Goal: Transaction & Acquisition: Obtain resource

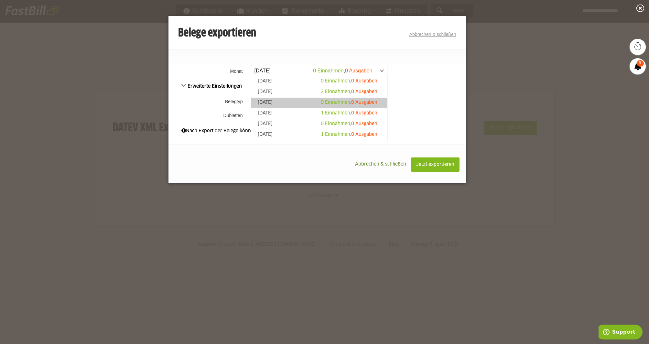
scroll to position [1, 0]
click at [425, 95] on td "Einnahmen Ausgaben Einnahmen Ausgaben" at bounding box center [357, 101] width 217 height 17
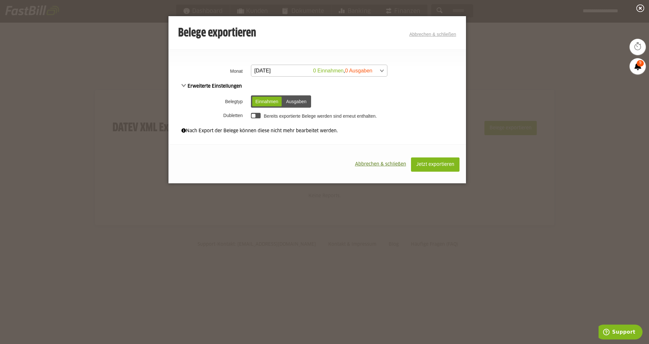
scroll to position [0, 0]
click at [306, 69] on span at bounding box center [316, 71] width 136 height 12
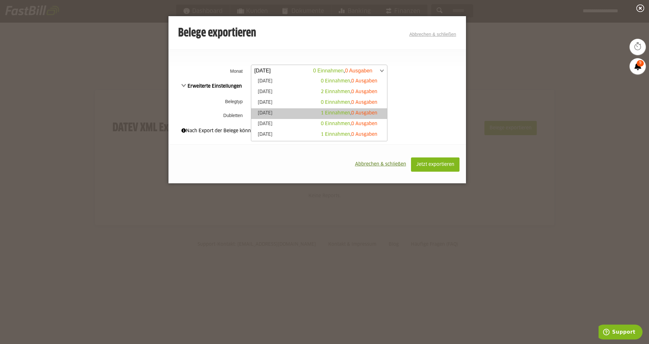
click at [325, 113] on span "1 Einnahmen" at bounding box center [335, 113] width 29 height 5
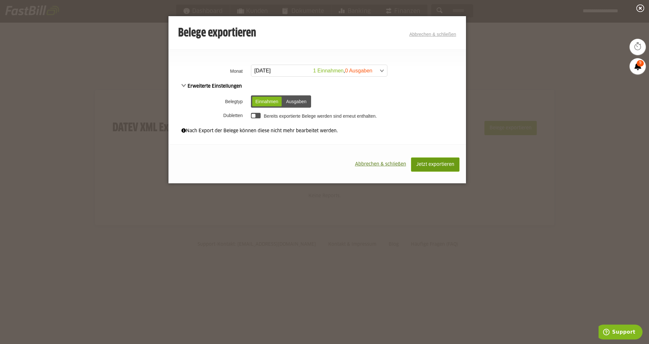
click at [442, 165] on span "Jetzt exportieren" at bounding box center [435, 164] width 38 height 5
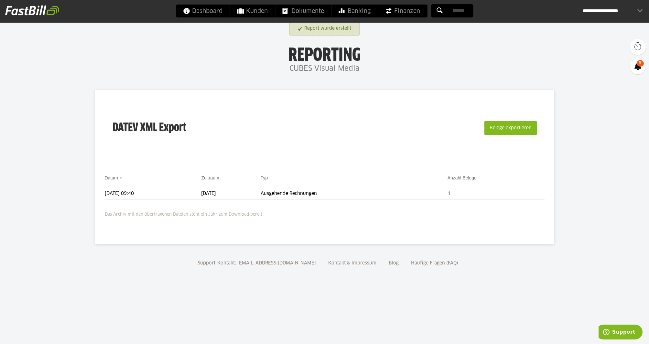
click at [382, 191] on td "Ausgehende Rechnungen" at bounding box center [354, 194] width 187 height 12
click at [502, 130] on button "Belege exportieren" at bounding box center [511, 128] width 52 height 14
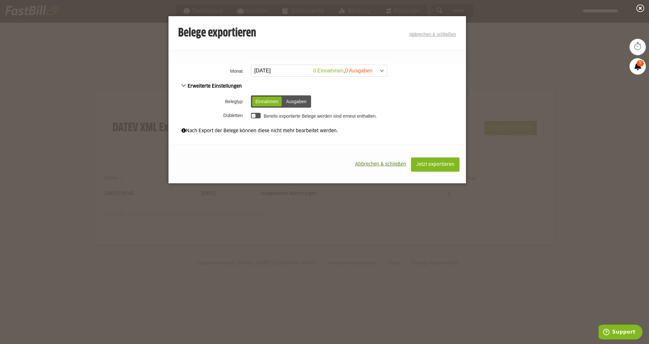
click at [259, 67] on span at bounding box center [316, 71] width 136 height 12
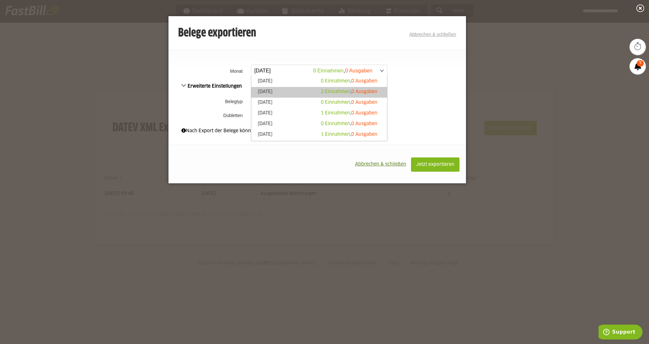
click at [290, 91] on link "September 2025 2 Einnahmen , 0 Ausgaben" at bounding box center [319, 92] width 129 height 7
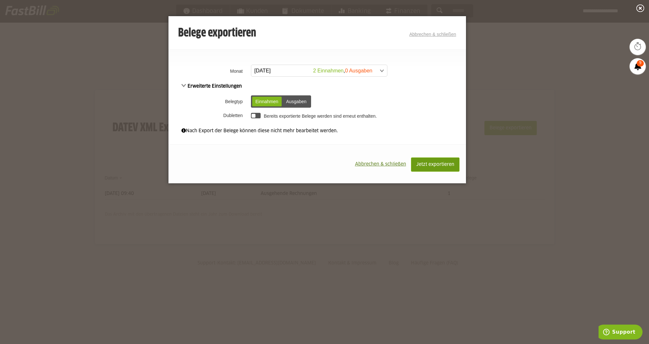
click at [441, 164] on span "Jetzt exportieren" at bounding box center [435, 164] width 38 height 5
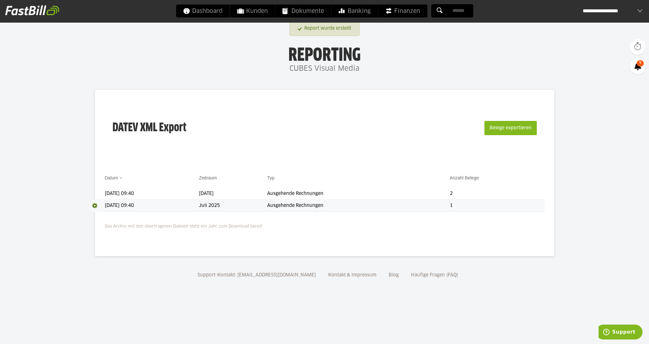
click at [93, 207] on span at bounding box center [97, 205] width 16 height 13
click at [95, 193] on span at bounding box center [97, 193] width 16 height 13
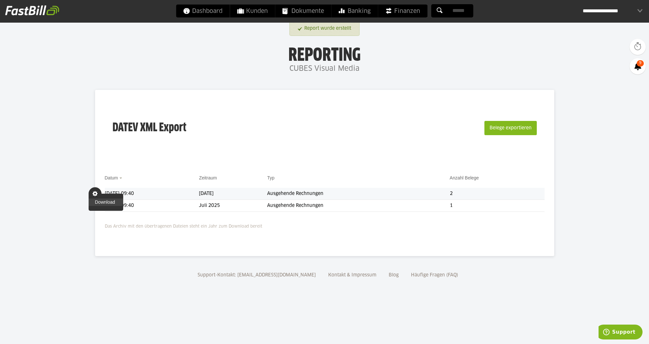
click at [100, 202] on link "Download" at bounding box center [106, 202] width 35 height 7
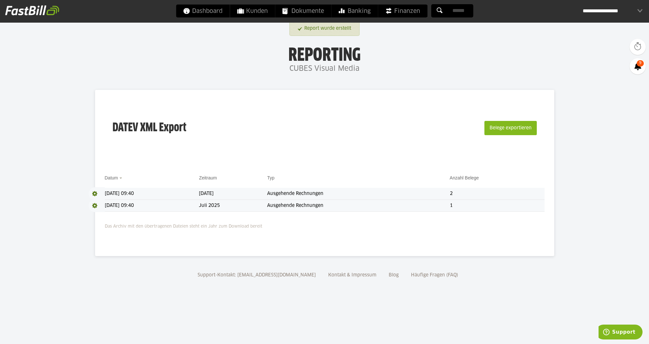
click at [96, 204] on span "Download" at bounding box center [97, 205] width 16 height 13
click at [103, 211] on link "Download" at bounding box center [106, 214] width 35 height 7
